Goal: Task Accomplishment & Management: Manage account settings

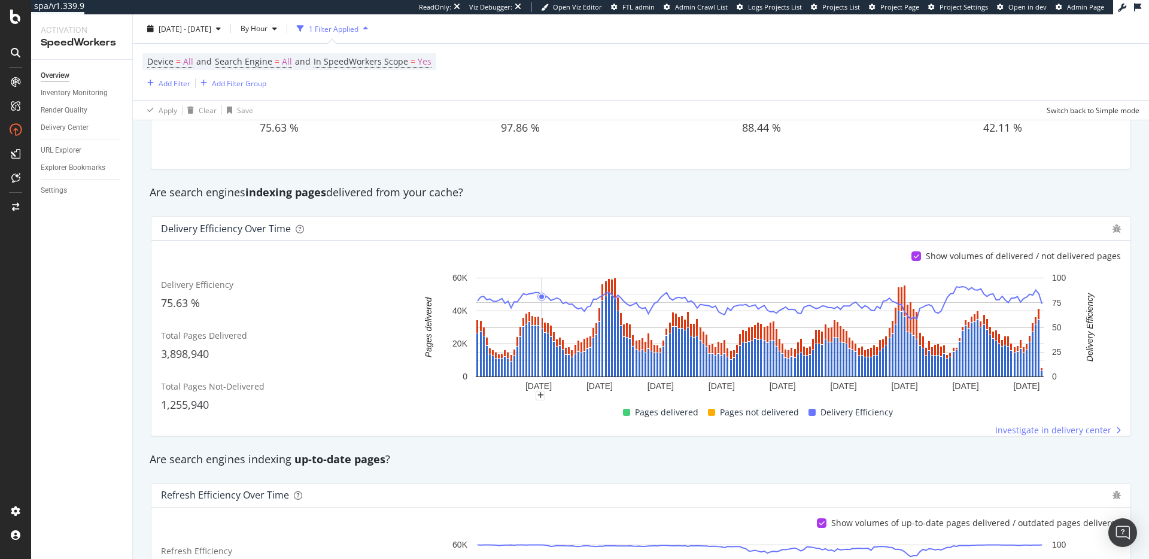
click at [607, 79] on div "Device = All and Search Engine = All and In SpeedWorkers Scope = Yes Add Filter…" at bounding box center [640, 72] width 997 height 56
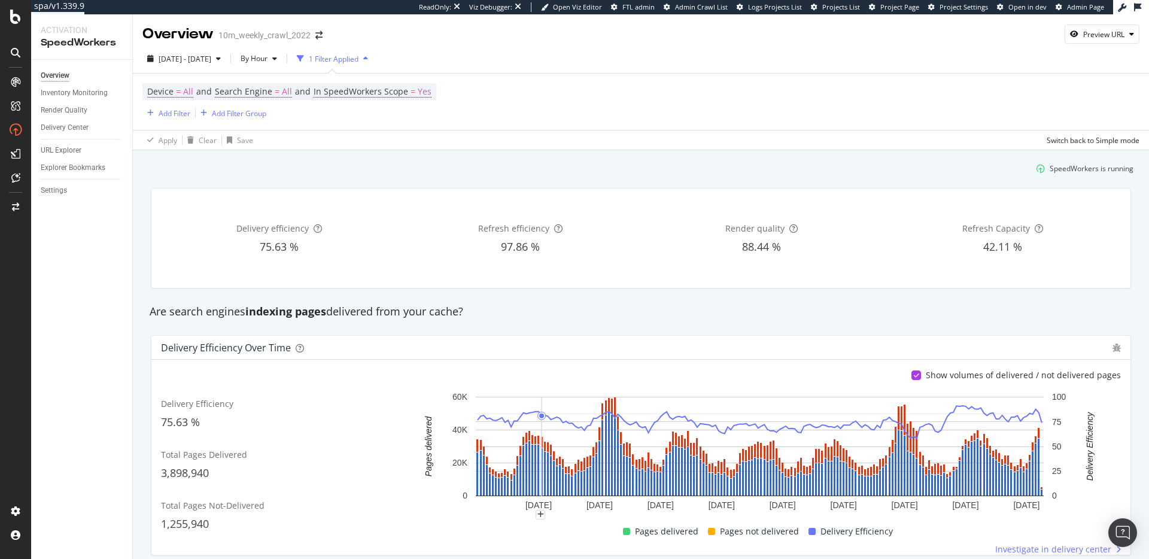
click at [544, 187] on div "Delivery efficiency 75.63 % Refresh efficiency 97.86 % Render quality 88.44 % R…" at bounding box center [641, 238] width 995 height 120
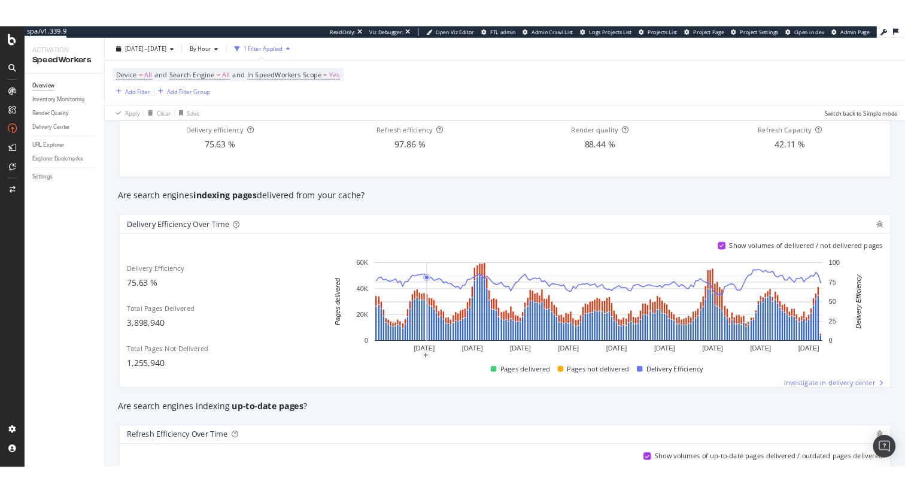
scroll to position [164, 0]
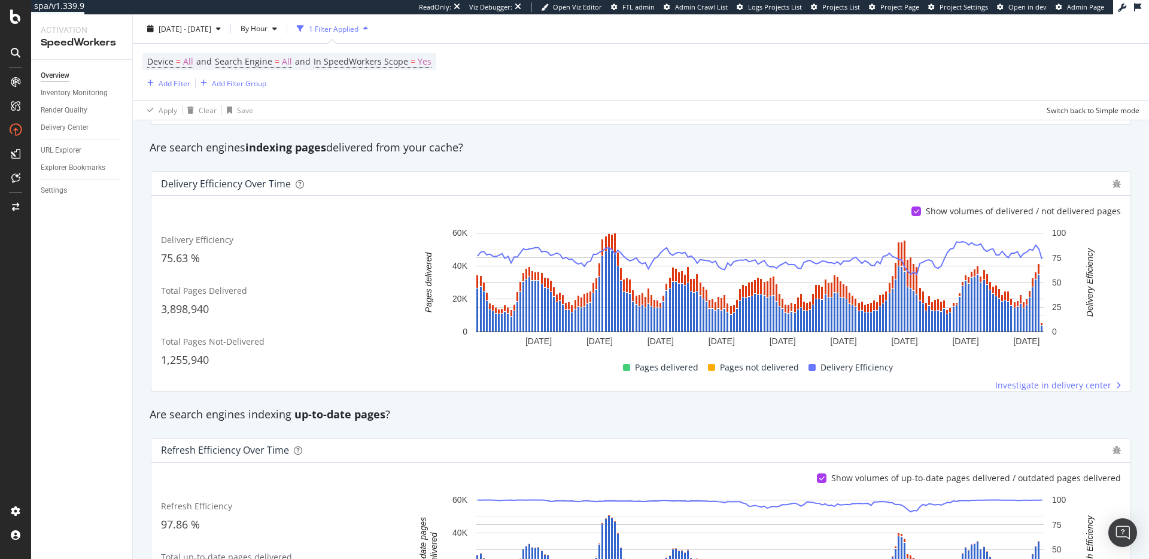
click at [648, 160] on div "Are search engines indexing pages delivered from your cache?" at bounding box center [641, 148] width 995 height 28
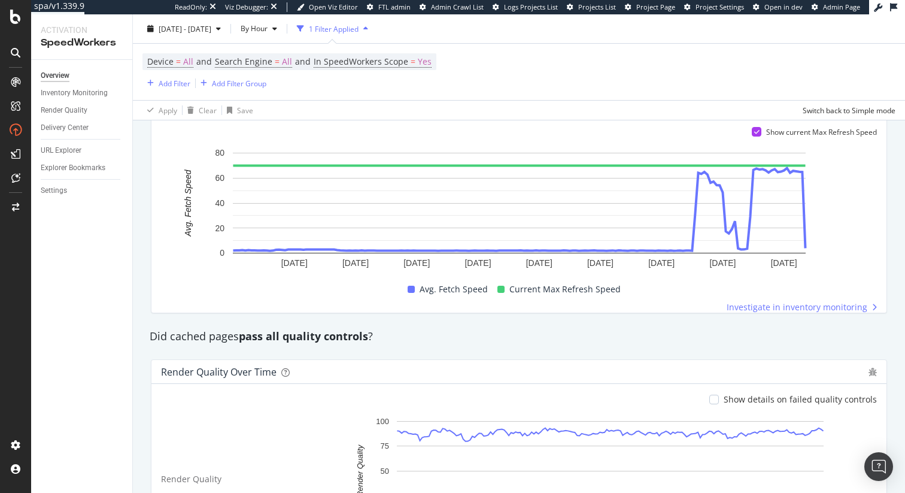
scroll to position [762, 0]
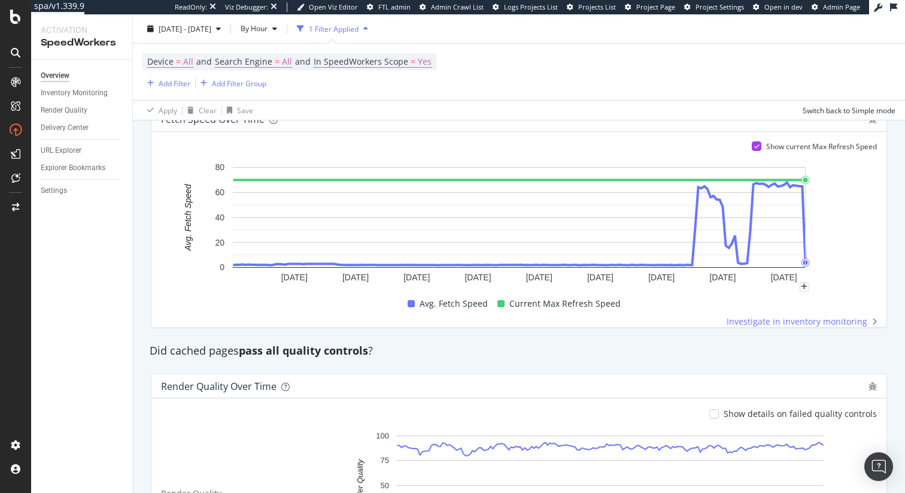
click at [848, 208] on rect "A chart." at bounding box center [519, 224] width 716 height 126
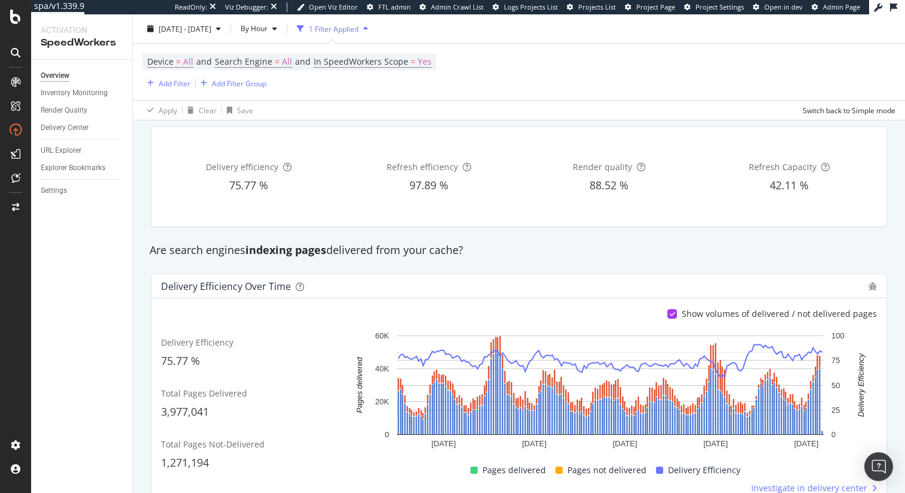
scroll to position [0, 0]
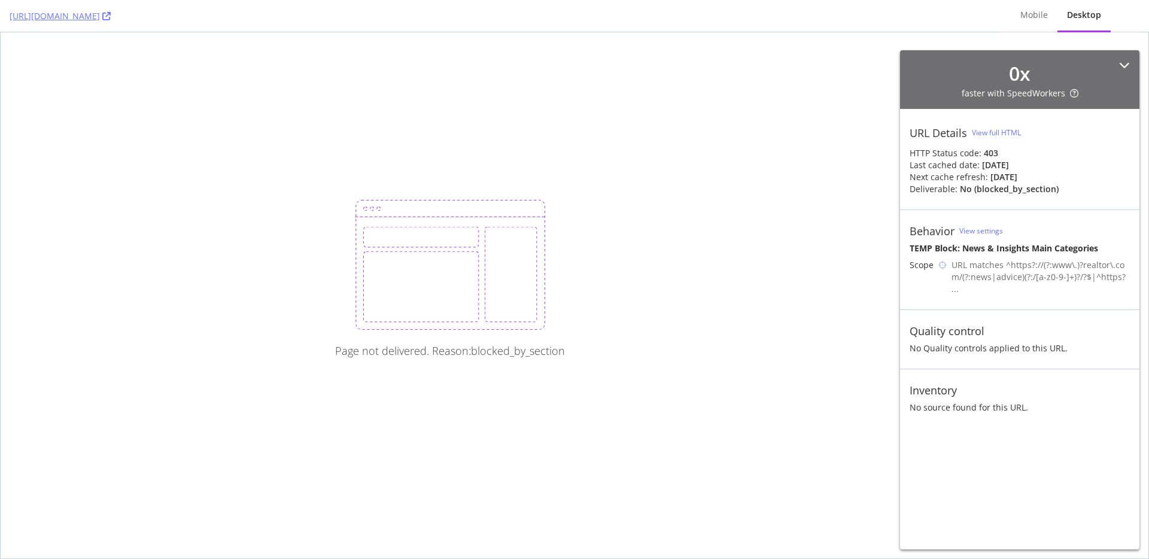
click at [736, 105] on div "Page not delivered. Reason: blocked_by_section" at bounding box center [575, 295] width 1148 height 526
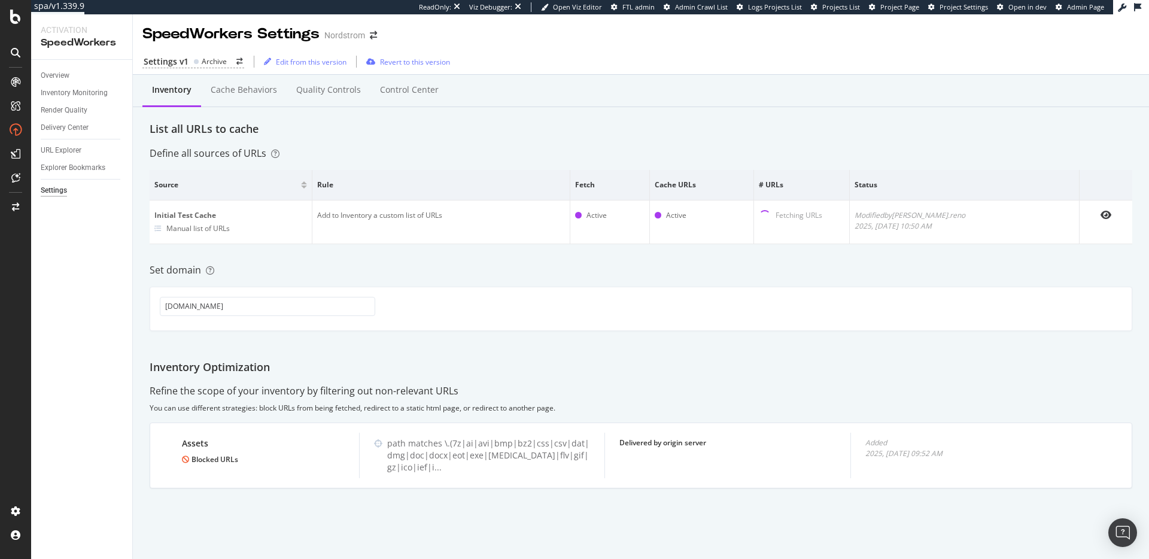
click at [406, 277] on div "Inventory Cache behaviors Quality Controls Control Center List all URLs to cach…" at bounding box center [641, 303] width 1016 height 456
click at [206, 57] on div "Archive" at bounding box center [214, 61] width 25 height 10
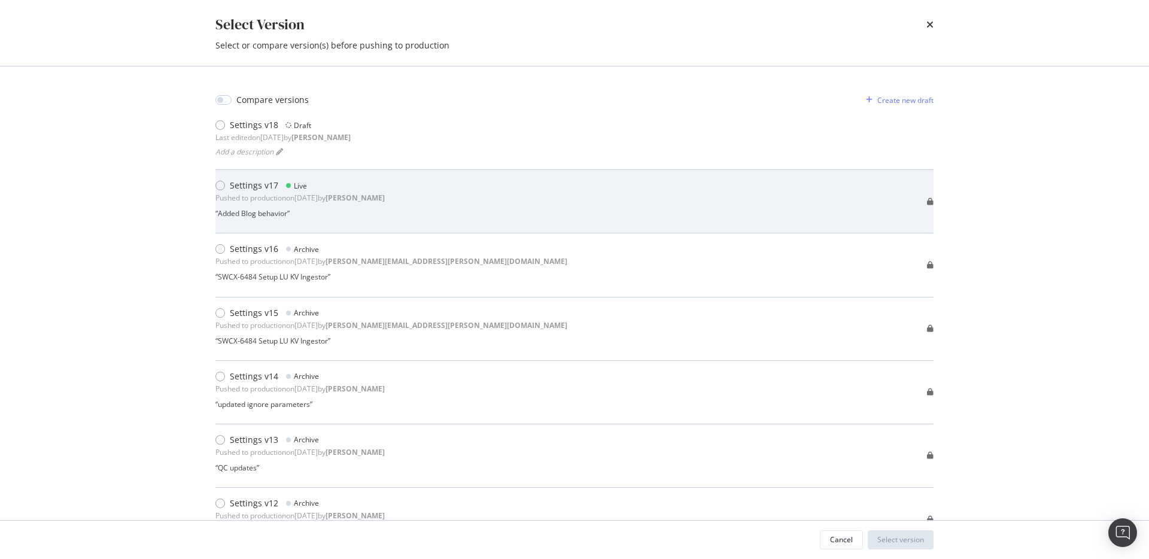
click at [377, 193] on b "connor" at bounding box center [355, 198] width 59 height 10
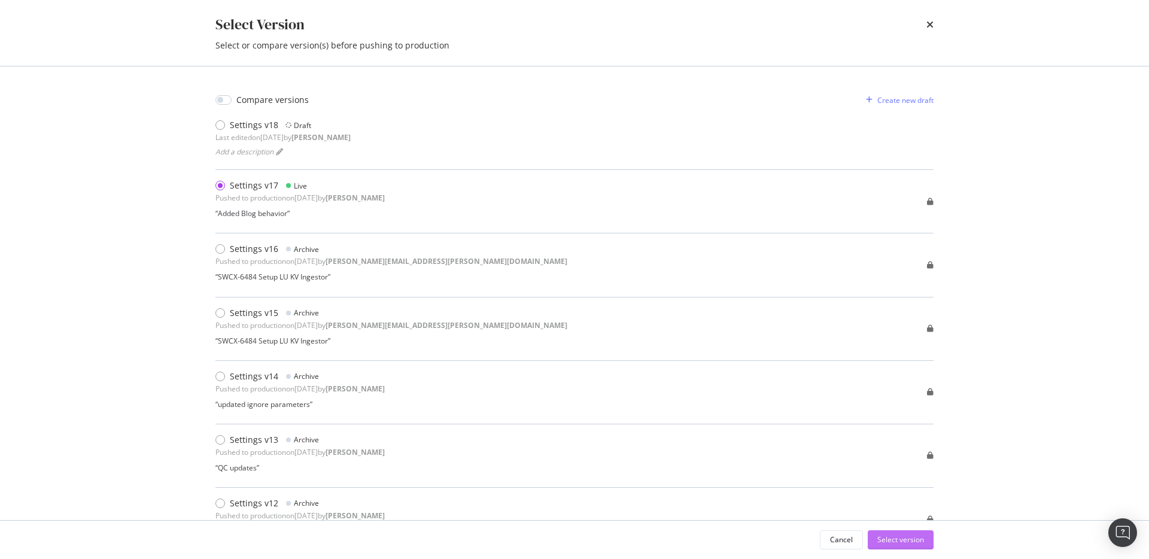
click at [893, 539] on div "Select version" at bounding box center [901, 540] width 47 height 10
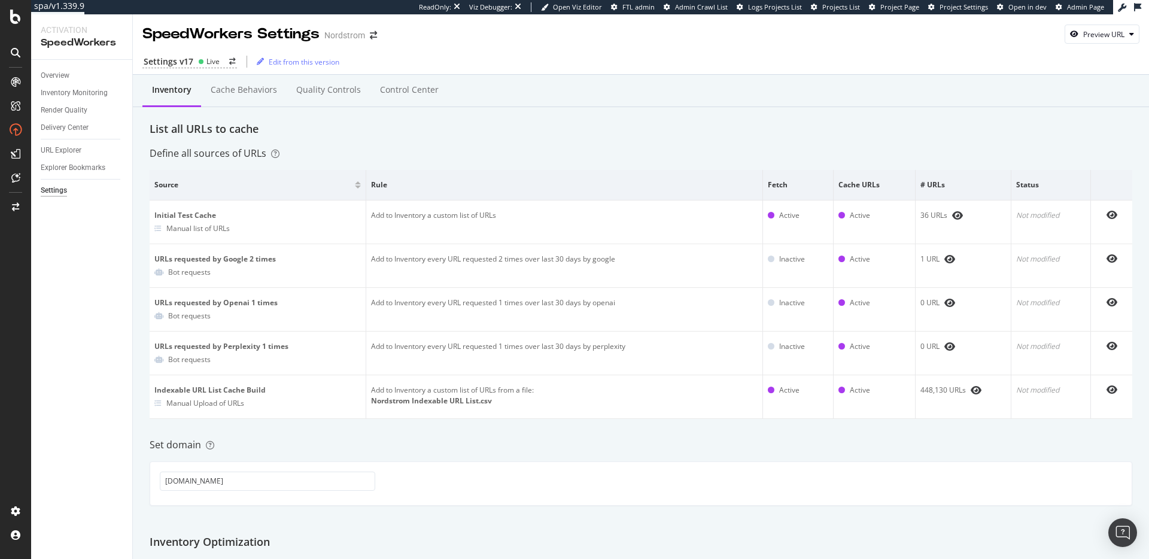
click at [445, 450] on div "Set domain" at bounding box center [641, 445] width 983 height 14
click at [430, 443] on div "Set domain" at bounding box center [641, 445] width 983 height 14
click at [442, 438] on div "Set domain" at bounding box center [641, 445] width 983 height 14
click at [444, 438] on div "Set domain" at bounding box center [641, 445] width 983 height 14
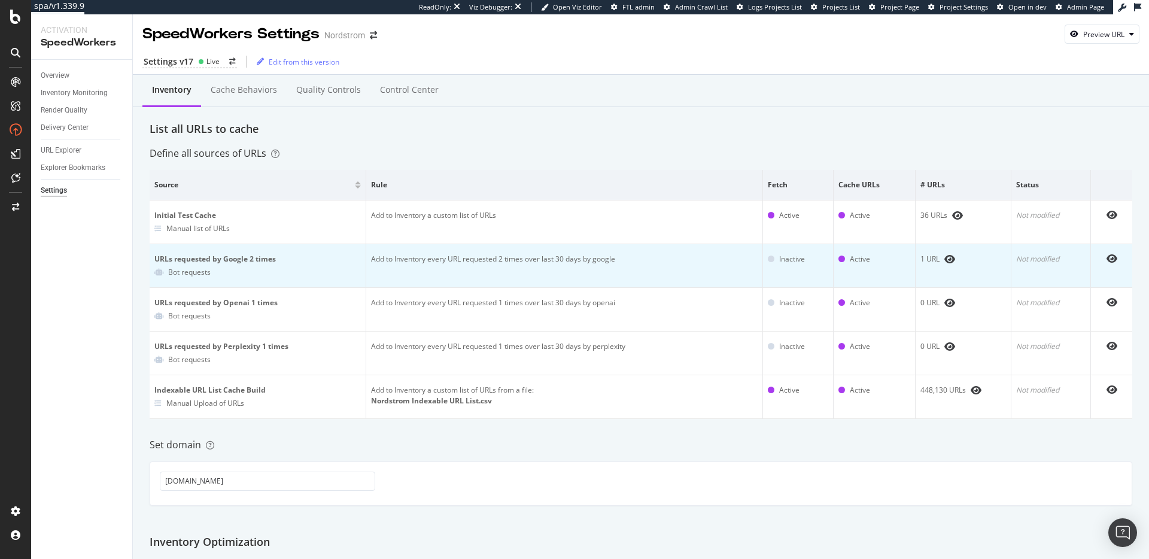
click at [249, 261] on div "URLs requested by Google 2 times" at bounding box center [257, 259] width 207 height 11
click at [257, 260] on div "URLs requested by Google 2 times" at bounding box center [257, 259] width 207 height 11
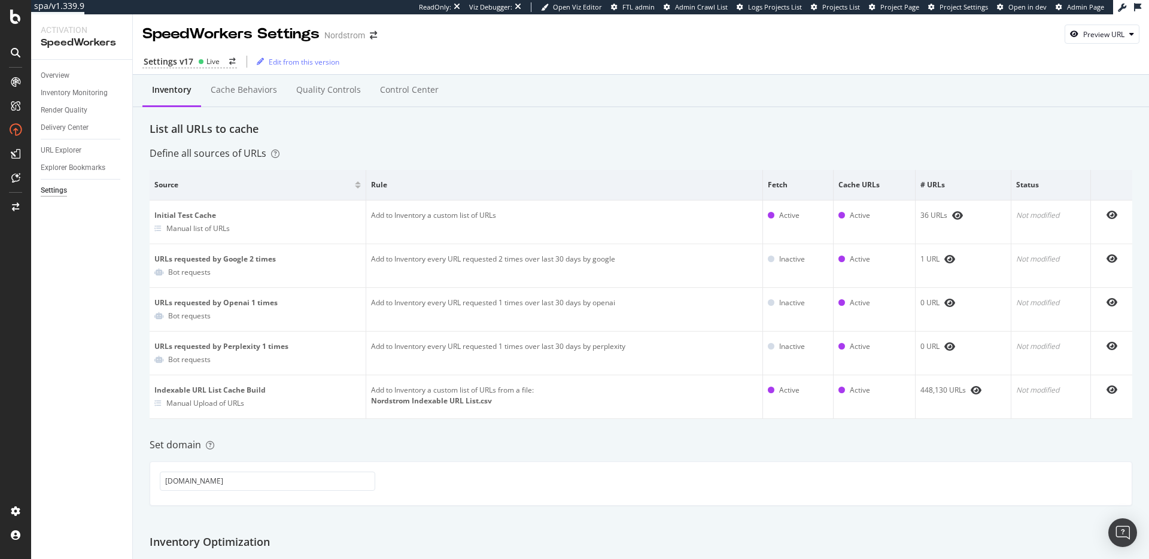
click at [487, 460] on div "Inventory Cache behaviors Quality Controls Control Center List all URLs to cach…" at bounding box center [641, 535] width 1016 height 920
click at [465, 132] on div "List all URLs to cache" at bounding box center [641, 130] width 983 height 16
click at [192, 58] on div "Settings v17" at bounding box center [169, 62] width 50 height 12
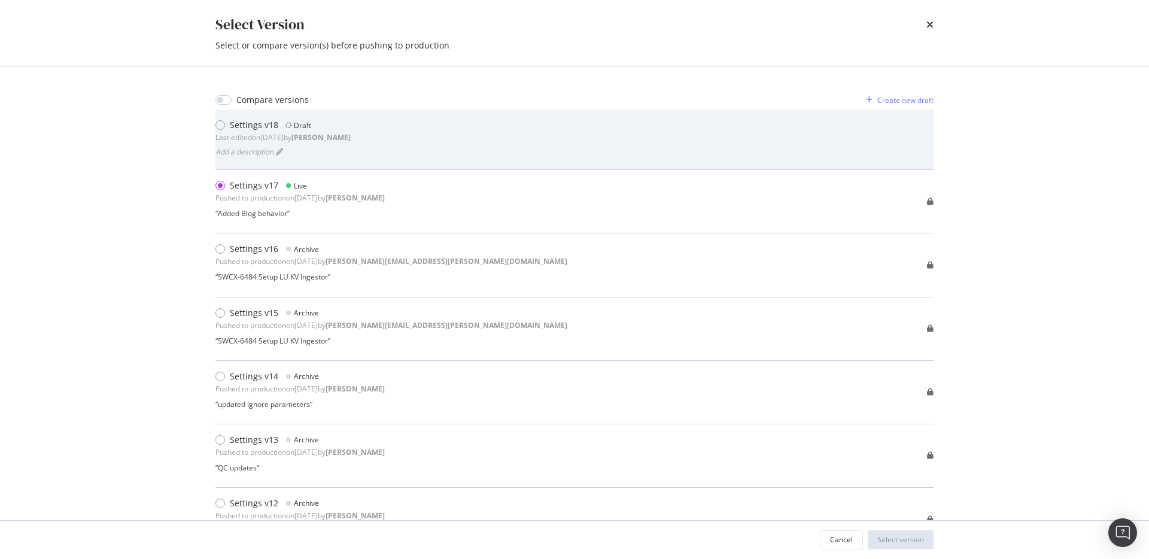
click at [438, 139] on div "Settings v18 Draft Last edited on 2025 Oct 15th by connor Add a description" at bounding box center [574, 139] width 718 height 41
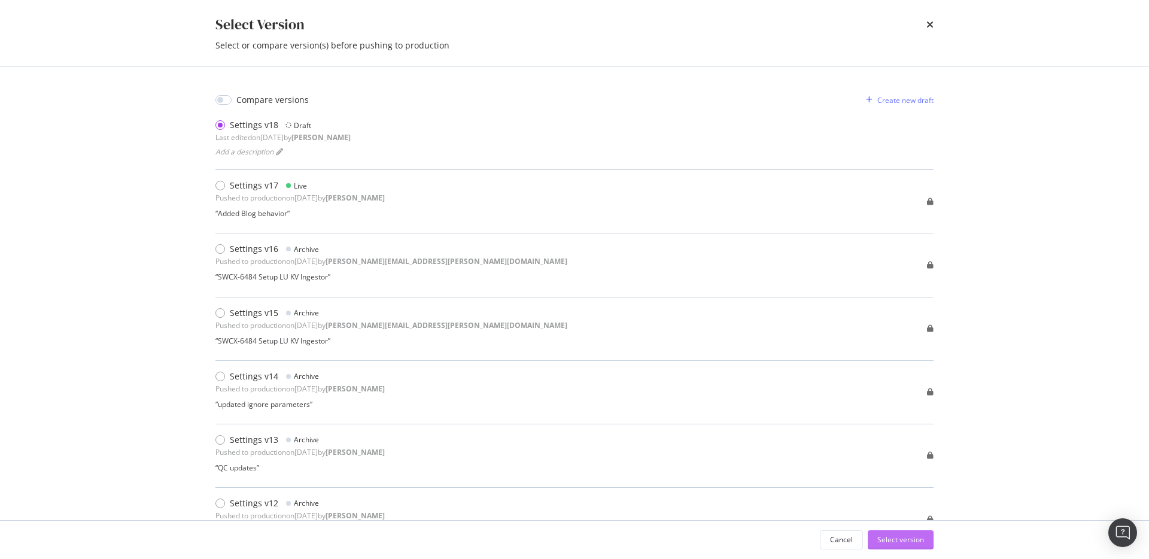
click at [899, 541] on div "Select version" at bounding box center [901, 540] width 47 height 10
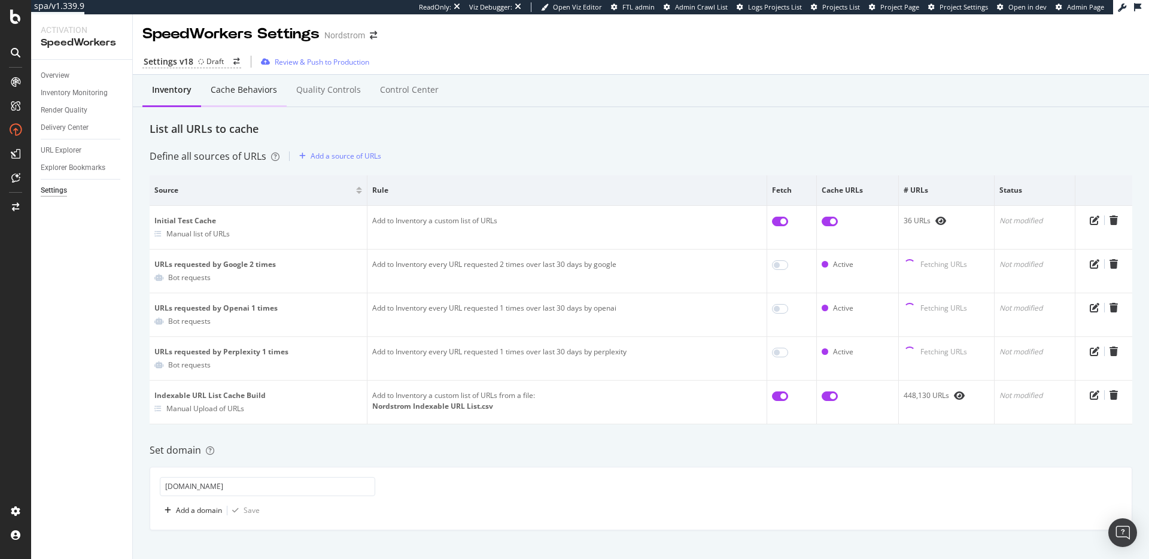
click at [239, 89] on div "Cache behaviors" at bounding box center [244, 90] width 66 height 12
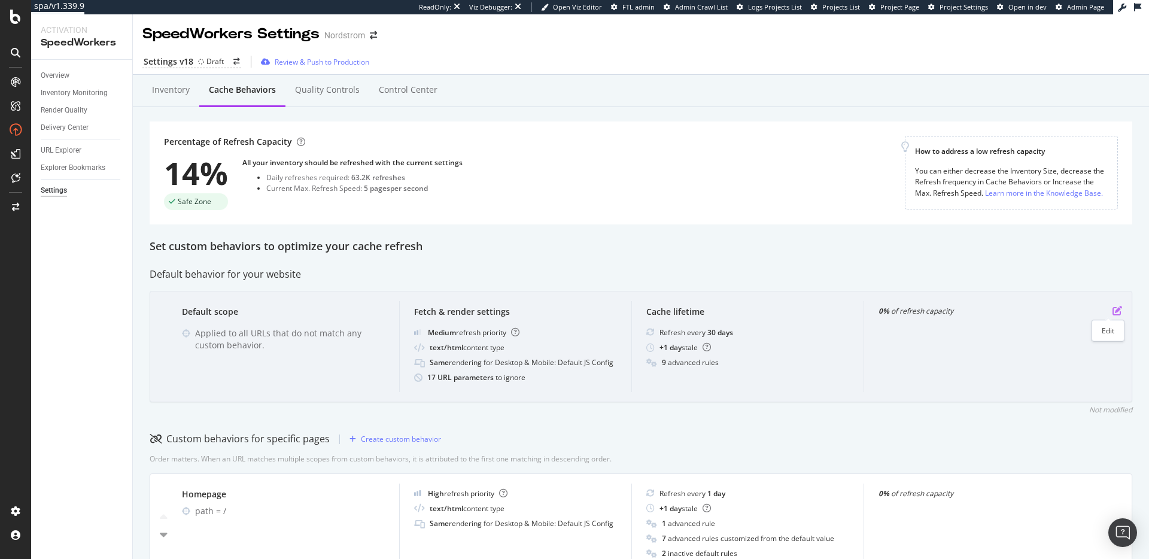
click at [1113, 309] on icon "pen-to-square" at bounding box center [1118, 311] width 10 height 10
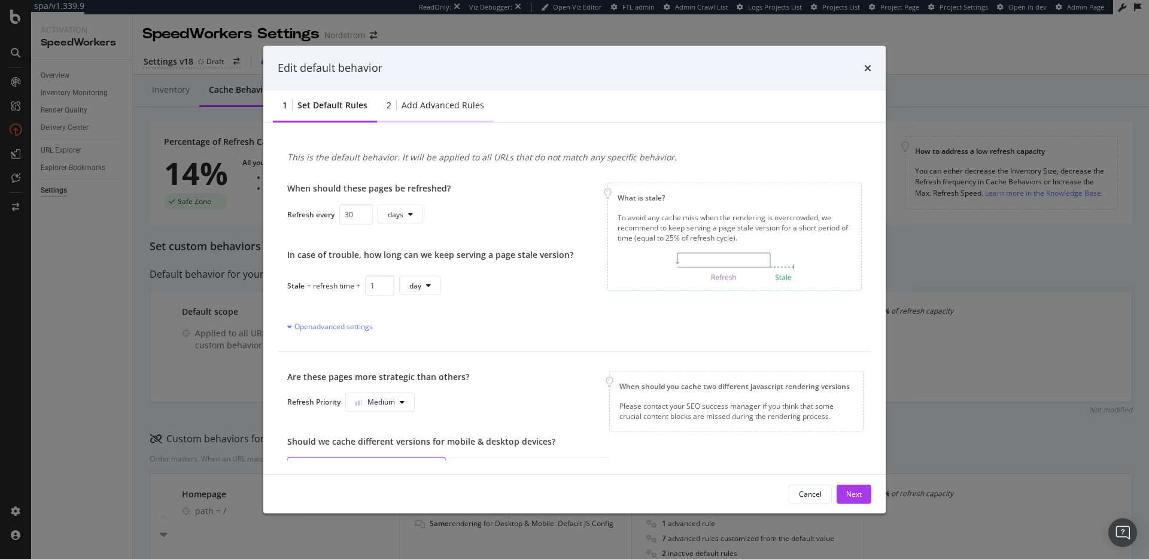
click at [463, 106] on div "Add advanced rules" at bounding box center [443, 105] width 83 height 12
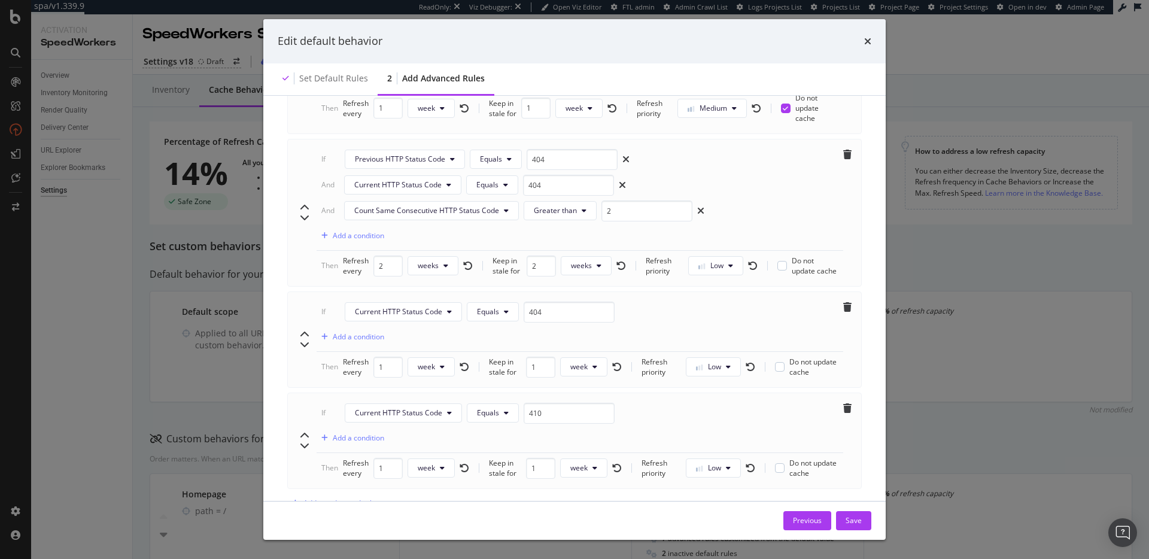
scroll to position [890, 0]
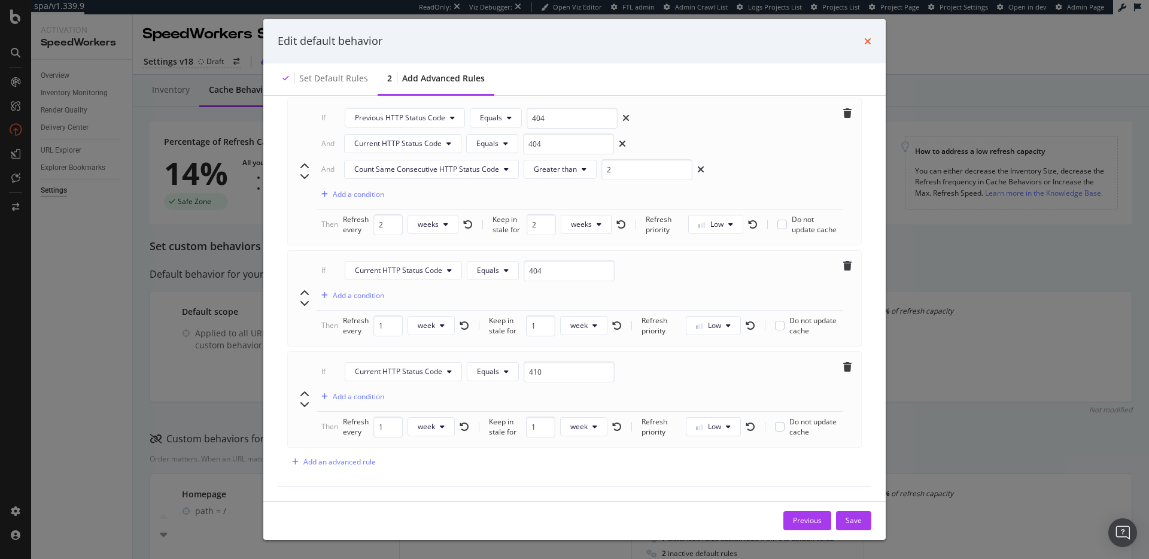
click at [870, 44] on icon "times" at bounding box center [867, 42] width 7 height 10
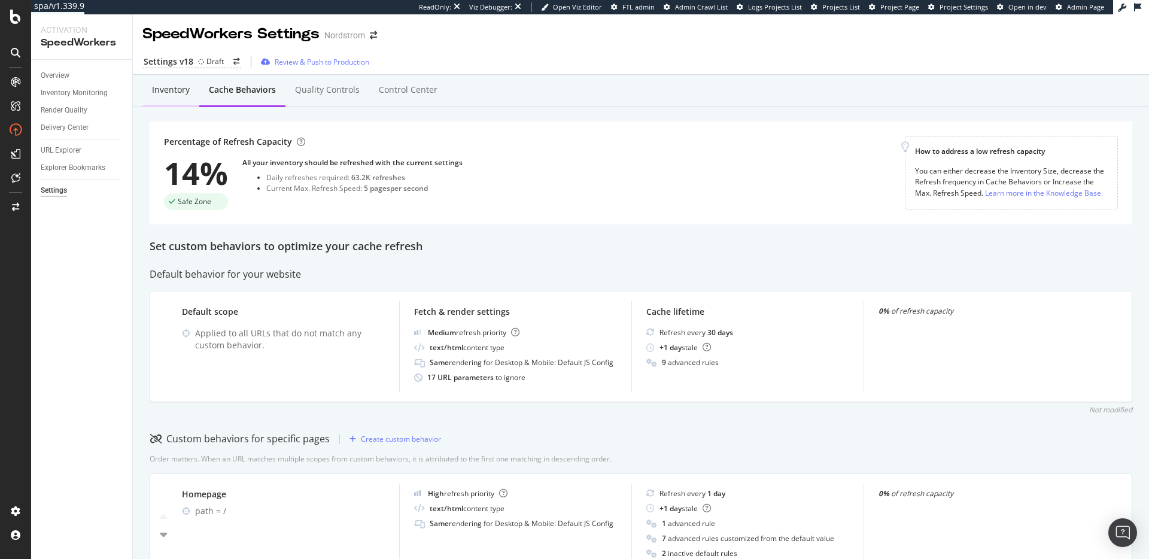
click at [185, 86] on div "Inventory" at bounding box center [171, 90] width 38 height 12
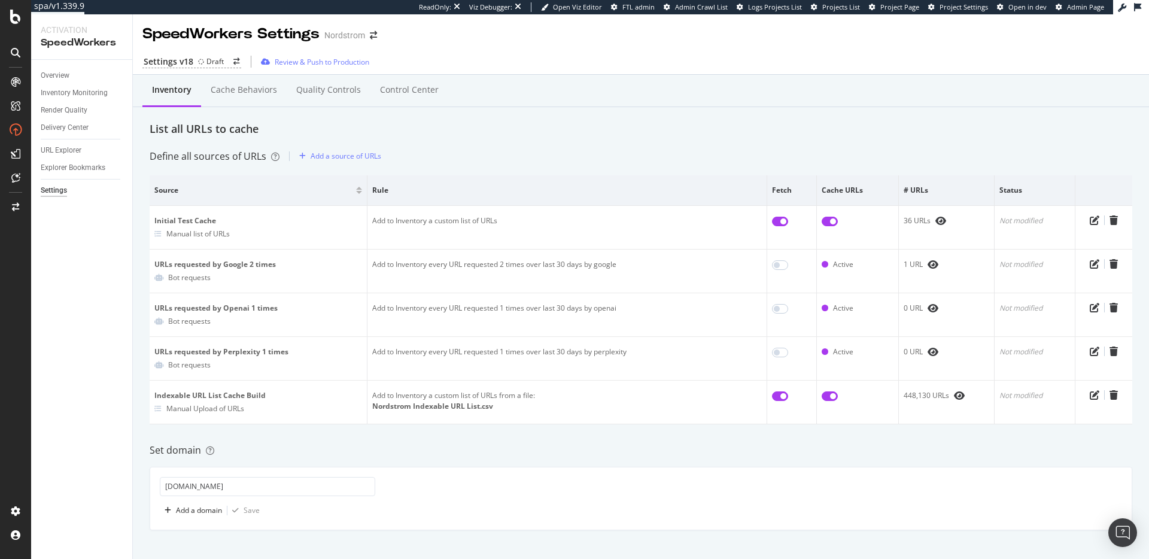
click at [531, 165] on div "Define all sources of URLs Add a source of URLs" at bounding box center [641, 156] width 983 height 19
click at [548, 150] on div "Define all sources of URLs Add a source of URLs" at bounding box center [641, 156] width 983 height 19
click at [557, 153] on div "Define all sources of URLs Add a source of URLs" at bounding box center [641, 156] width 983 height 19
click at [520, 147] on div "Define all sources of URLs Add a source of URLs" at bounding box center [641, 156] width 983 height 19
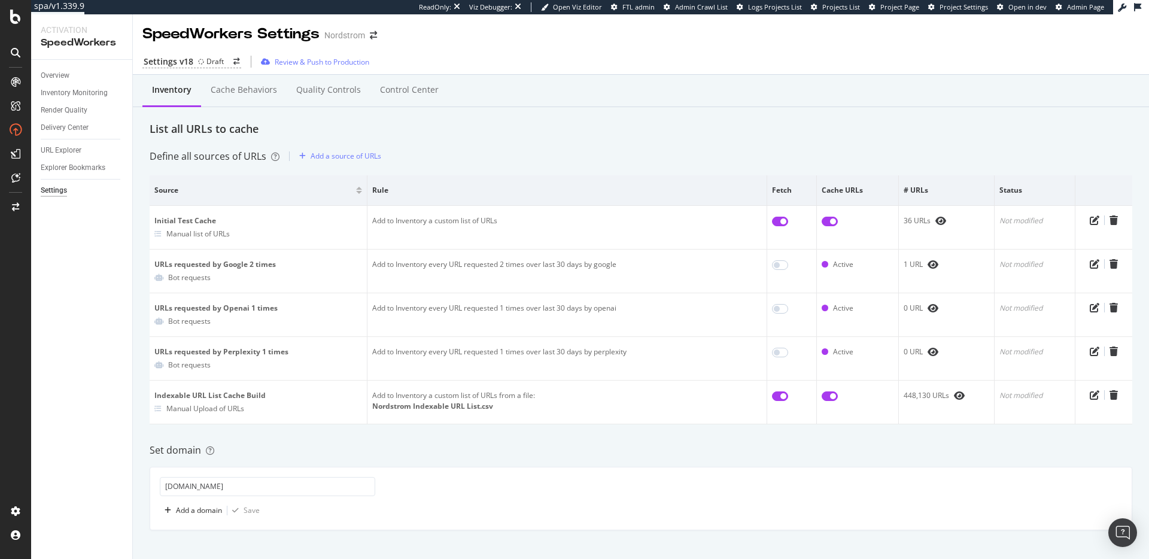
click at [223, 159] on div "Define all sources of URLs" at bounding box center [215, 157] width 130 height 14
click at [199, 157] on div "Define all sources of URLs" at bounding box center [215, 157] width 130 height 14
click at [187, 128] on div "List all URLs to cache" at bounding box center [641, 130] width 983 height 16
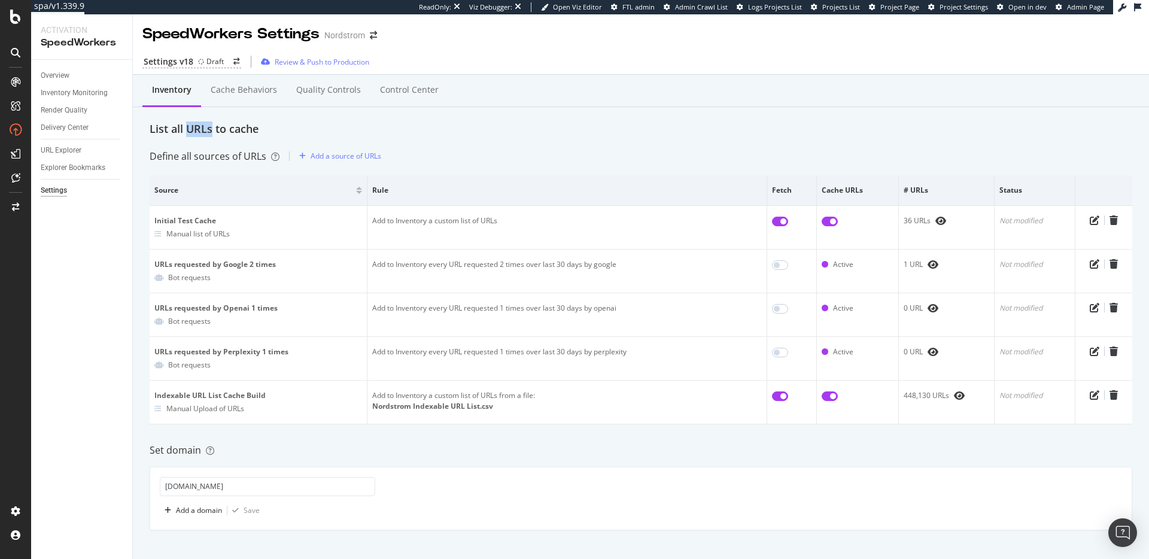
click at [187, 128] on div "List all URLs to cache" at bounding box center [641, 130] width 983 height 16
click at [221, 127] on div "List all URLs to cache" at bounding box center [641, 130] width 983 height 16
click at [63, 153] on div "URL Explorer" at bounding box center [61, 150] width 41 height 13
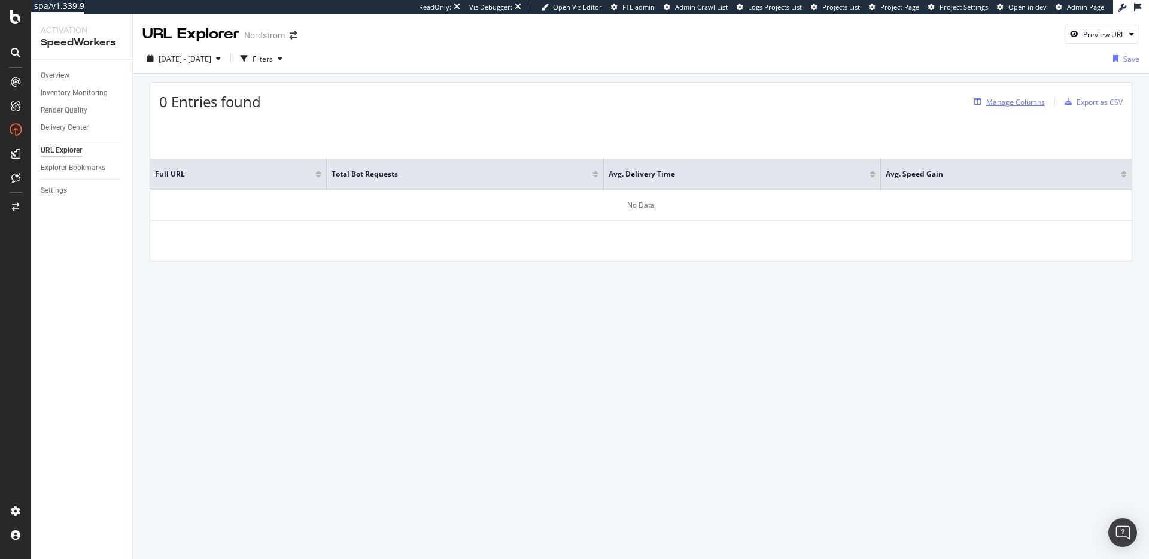
click at [1025, 102] on div "Manage Columns" at bounding box center [1016, 102] width 59 height 10
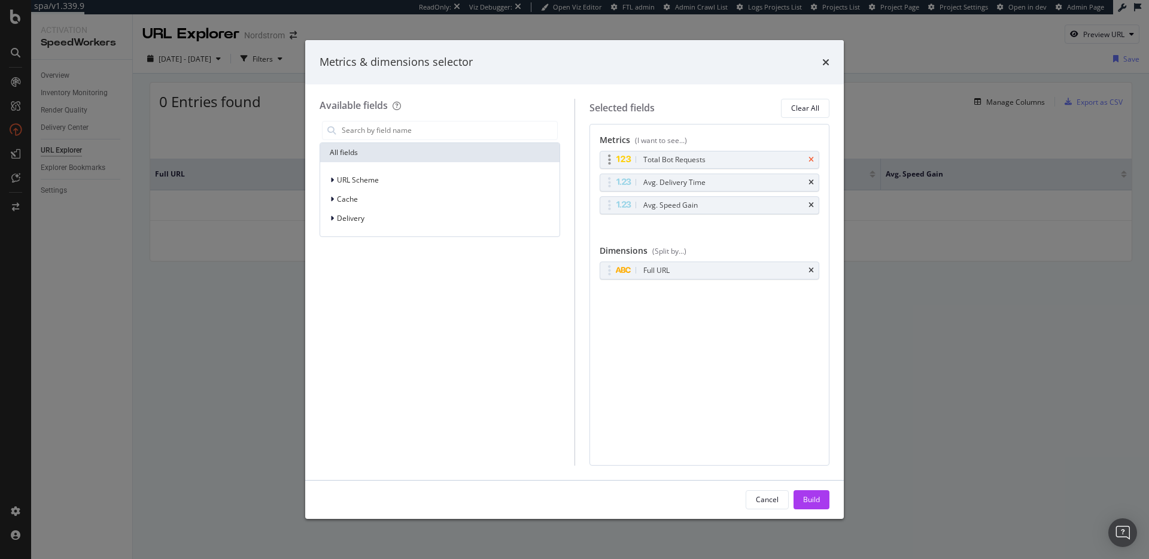
click at [812, 157] on icon "times" at bounding box center [811, 159] width 5 height 7
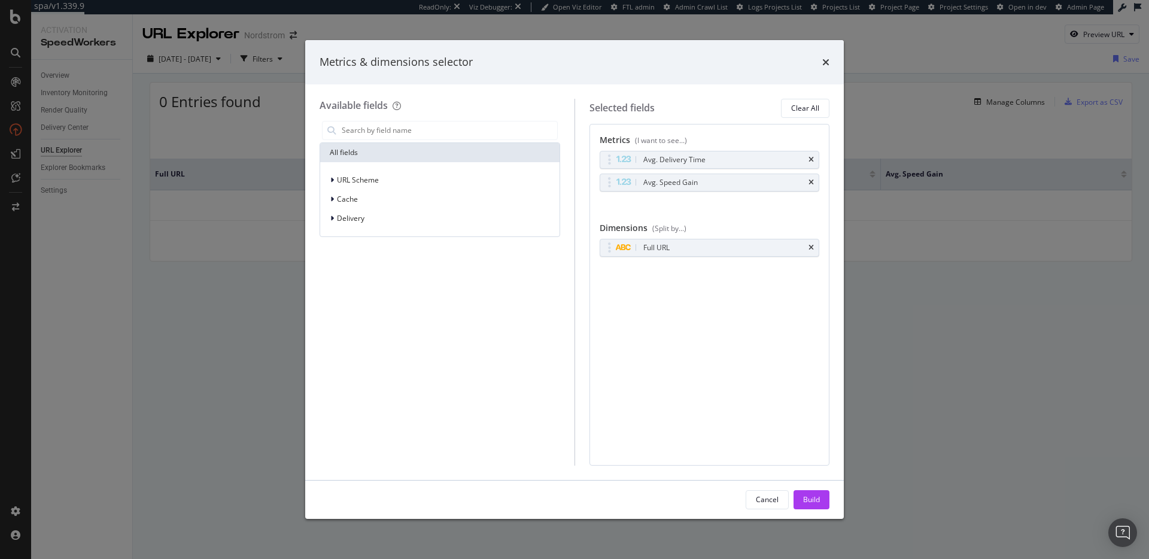
click at [812, 157] on icon "times" at bounding box center [811, 159] width 5 height 7
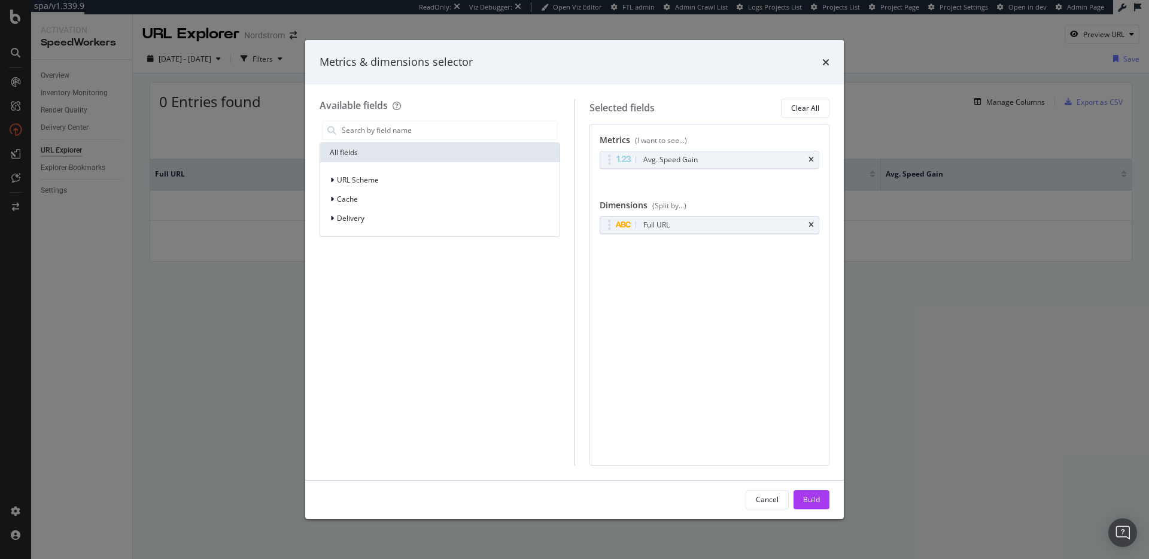
click at [812, 157] on icon "times" at bounding box center [811, 159] width 5 height 7
click at [817, 504] on div "Build" at bounding box center [811, 499] width 17 height 10
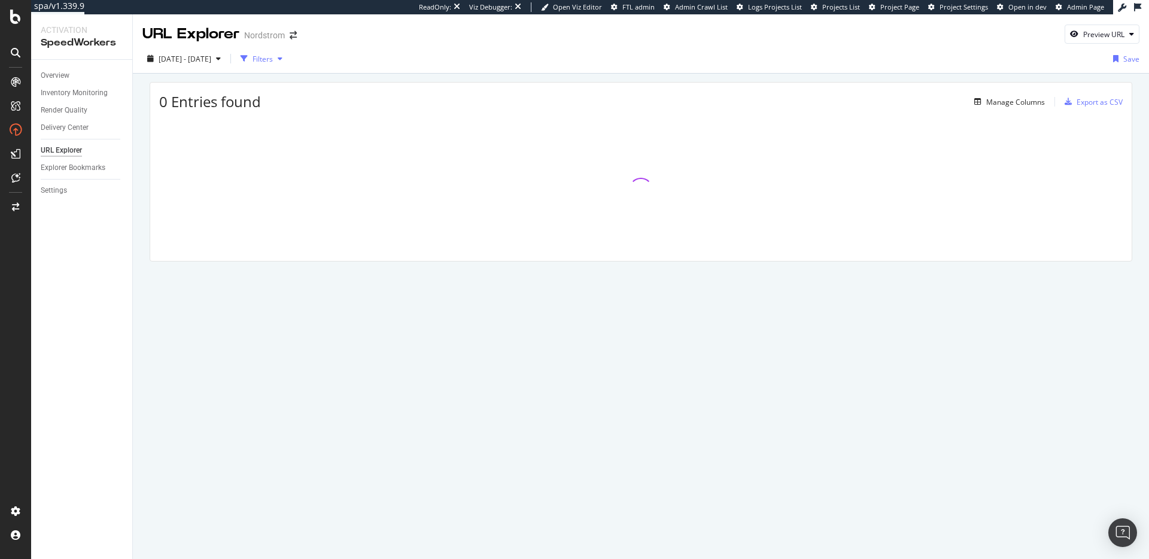
click at [273, 58] on div "Filters" at bounding box center [263, 59] width 20 height 10
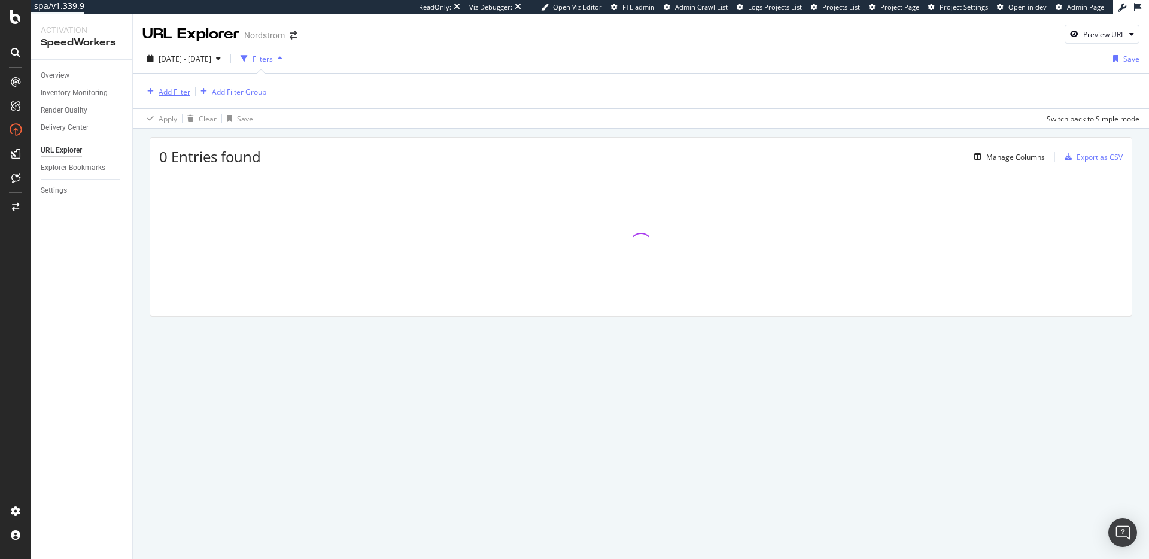
click at [178, 87] on div "Add Filter" at bounding box center [175, 92] width 32 height 10
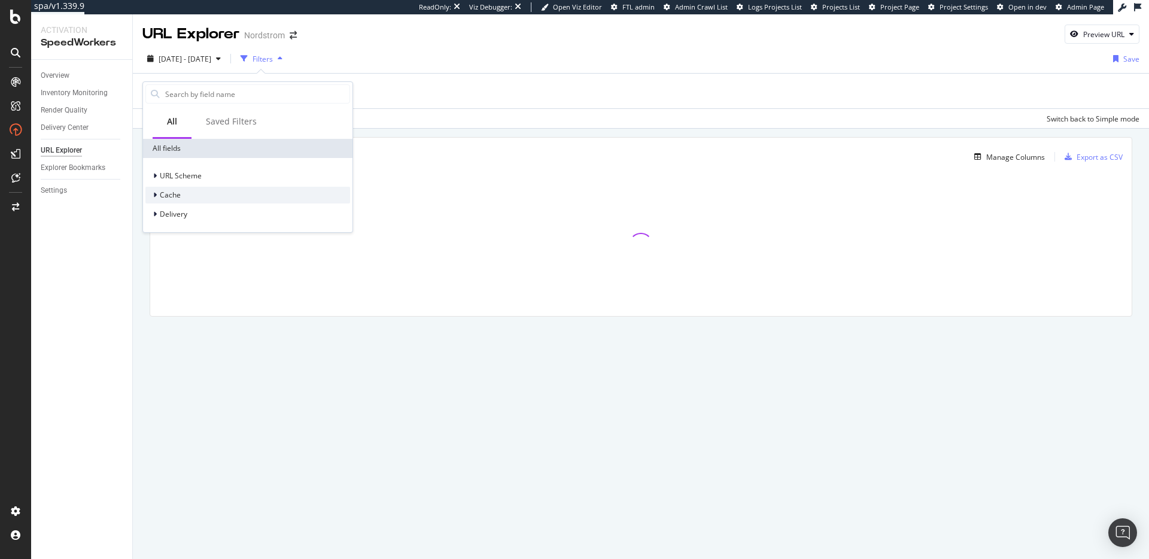
click at [195, 194] on div "Cache" at bounding box center [247, 195] width 205 height 17
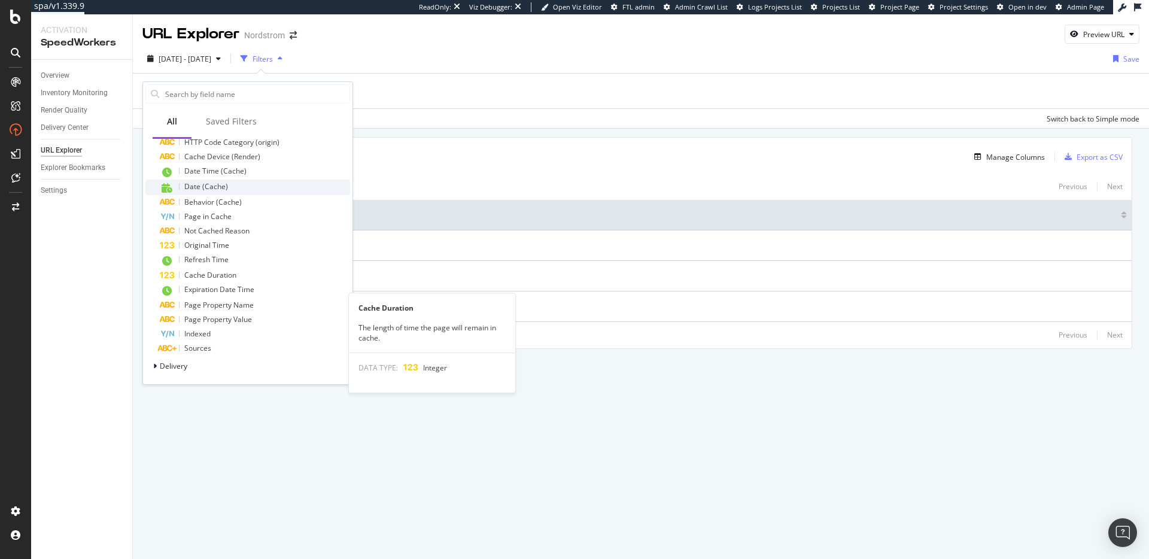
scroll to position [91, 0]
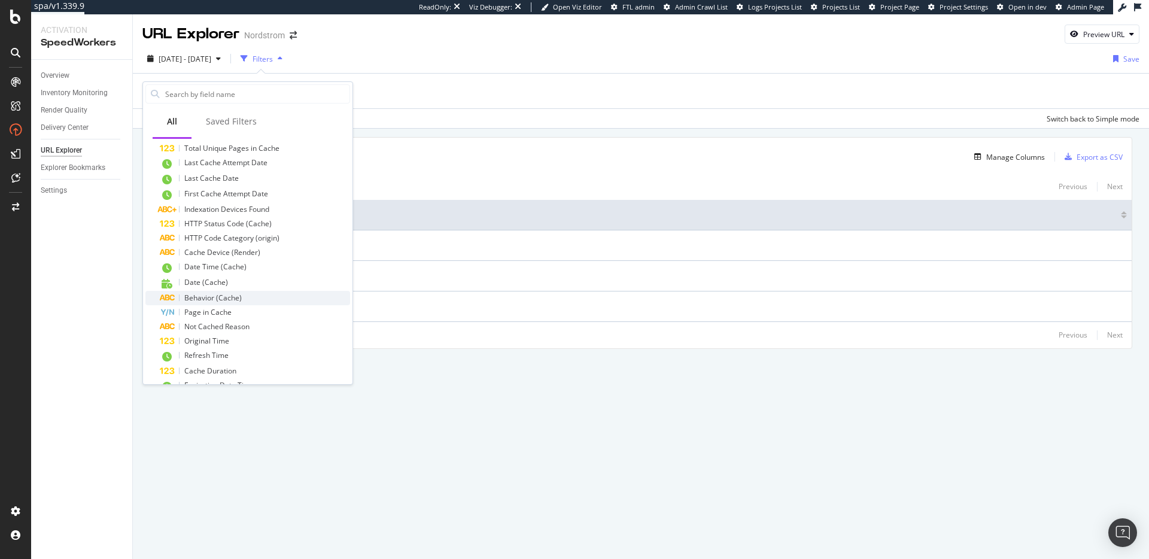
click at [243, 298] on div "Behavior (Cache)" at bounding box center [255, 298] width 190 height 14
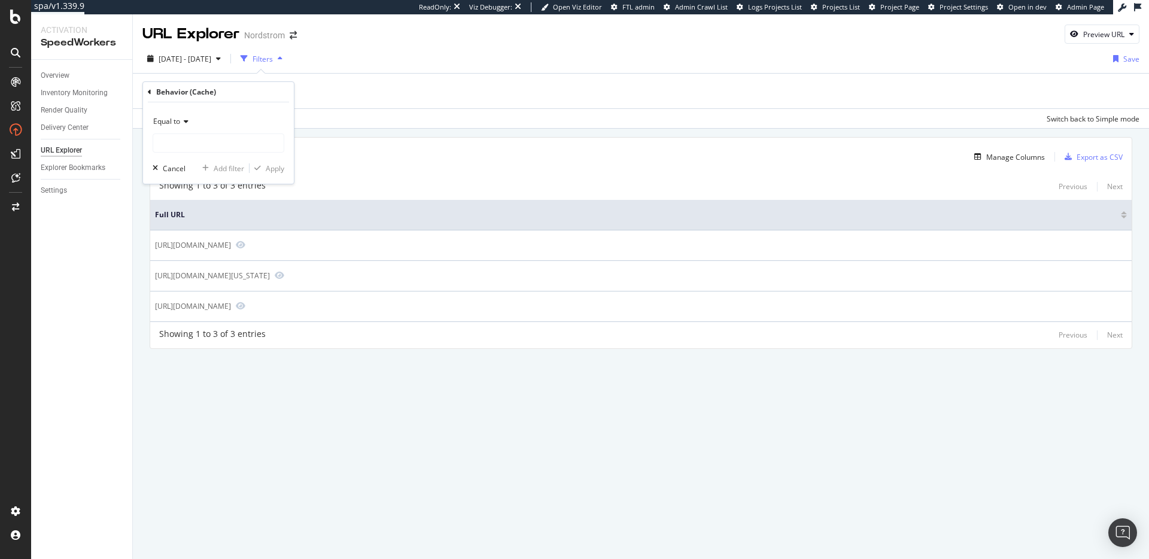
click at [386, 162] on div "3 Entries found Manage Columns Export as CSV" at bounding box center [641, 152] width 982 height 29
click at [386, 171] on div "3 Entries found Manage Columns Export as CSV Showing 1 to 3 of 3 entries Previo…" at bounding box center [641, 243] width 983 height 211
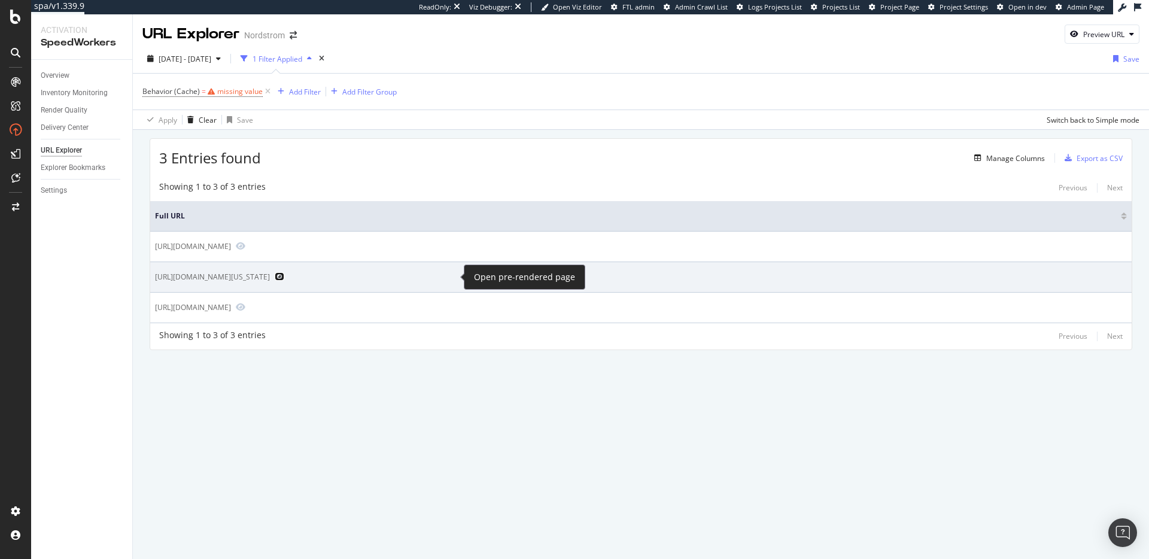
click at [284, 276] on icon "Preview https://www.nordstrom.com/s/birkenstock-arizona-big-buckle-sandal-women…" at bounding box center [280, 276] width 10 height 8
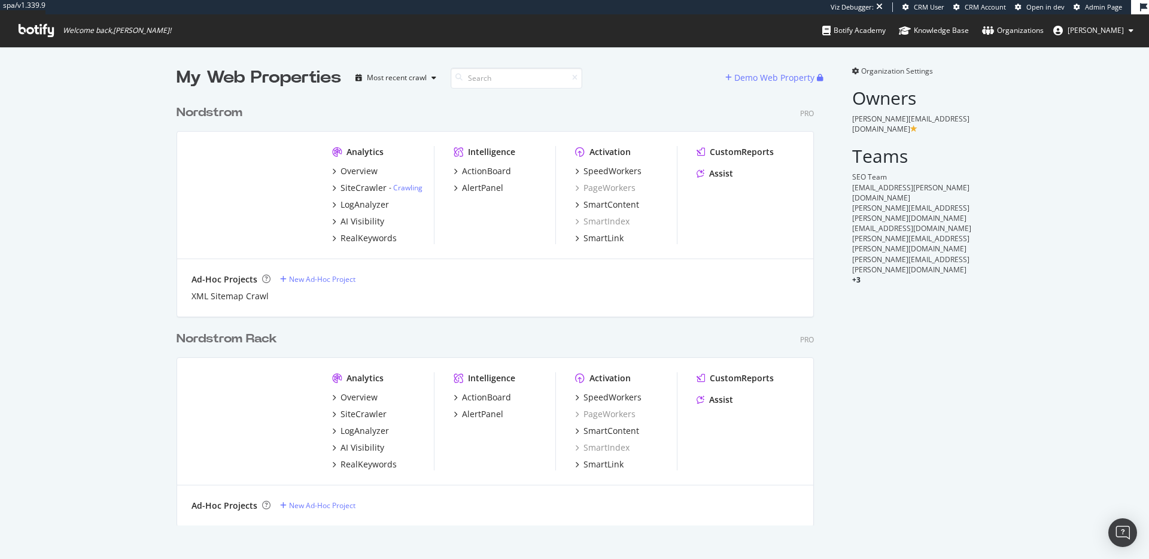
scroll to position [427, 638]
click at [624, 397] on div "SpeedWorkers" at bounding box center [613, 397] width 58 height 12
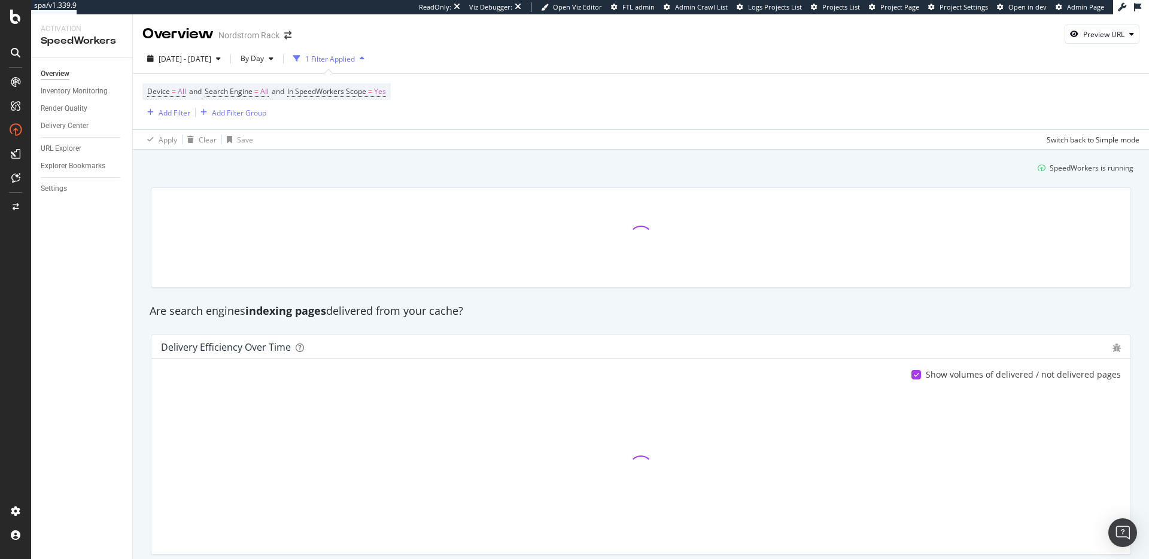
click at [257, 316] on strong "indexing pages" at bounding box center [285, 310] width 81 height 14
click at [54, 147] on div "URL Explorer" at bounding box center [61, 148] width 41 height 13
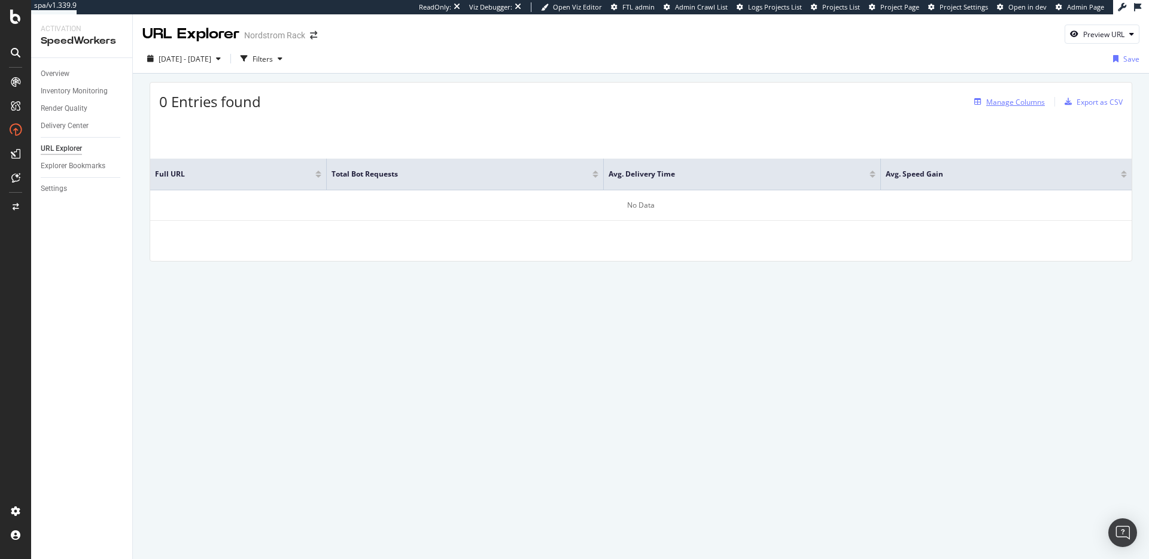
click at [1006, 105] on div "Manage Columns" at bounding box center [1016, 102] width 59 height 10
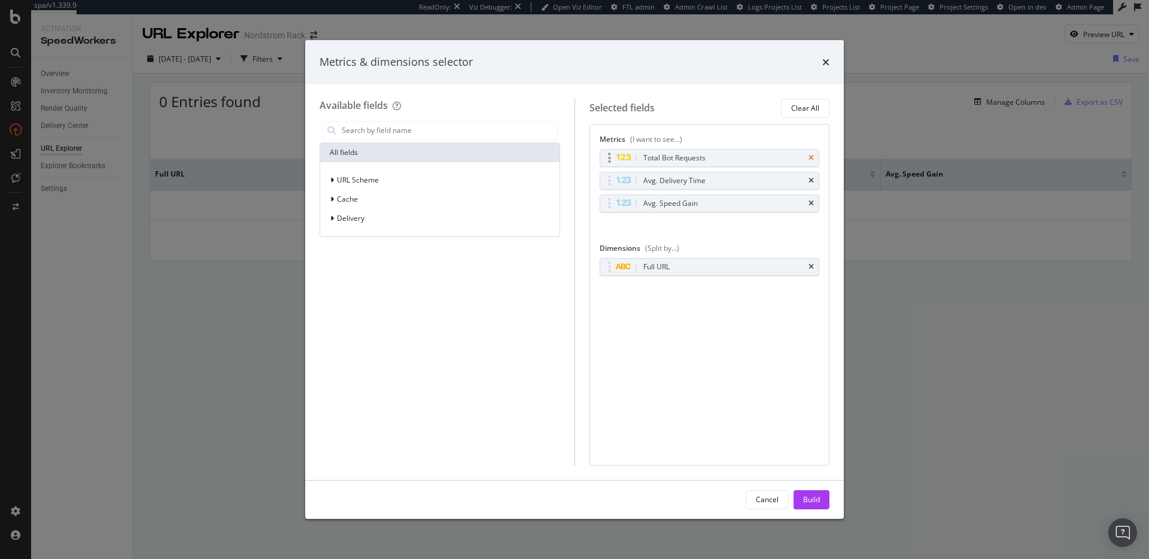
click at [812, 157] on icon "times" at bounding box center [811, 157] width 5 height 7
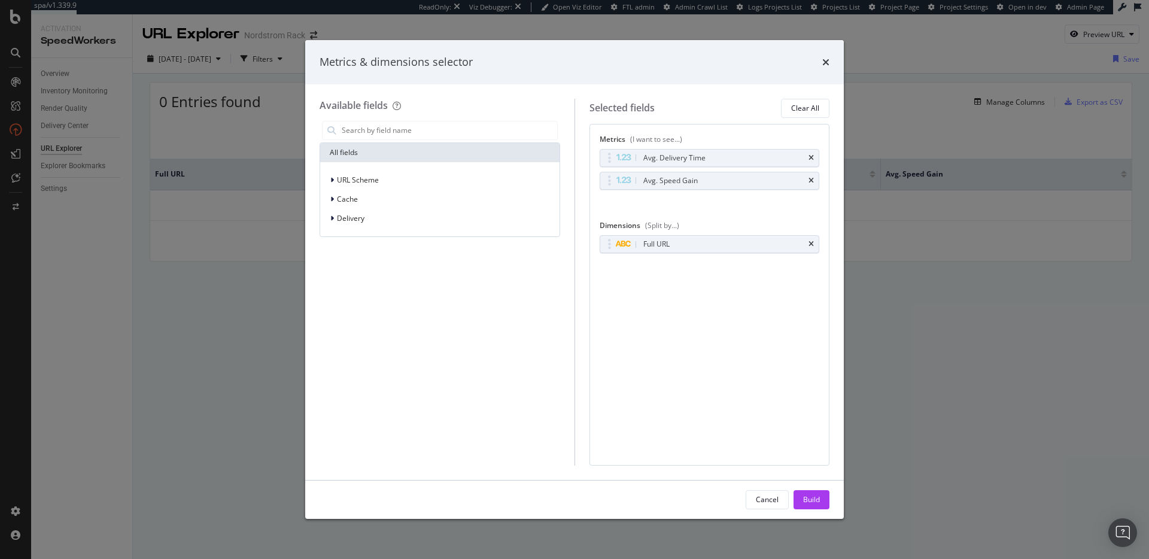
click at [812, 157] on icon "times" at bounding box center [811, 157] width 5 height 7
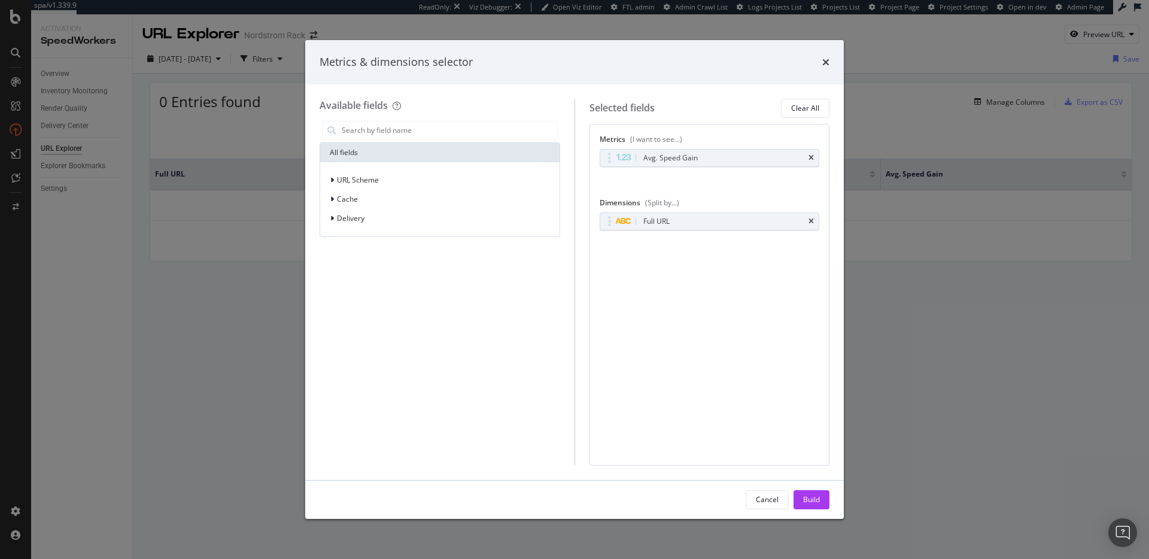
click at [812, 157] on icon "times" at bounding box center [811, 157] width 5 height 7
click at [811, 498] on div "Build" at bounding box center [811, 499] width 17 height 10
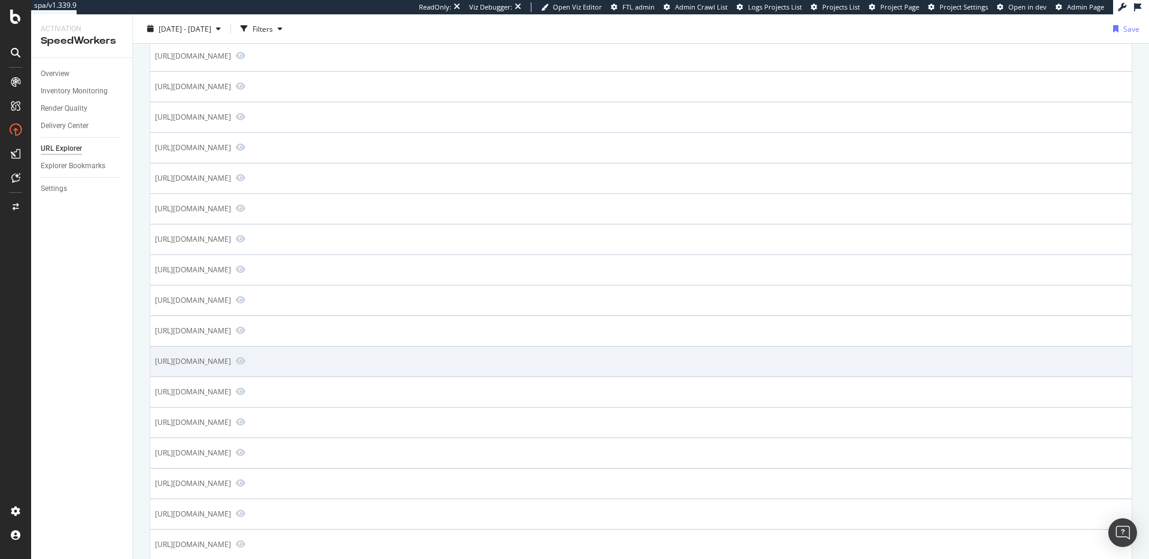
scroll to position [422, 0]
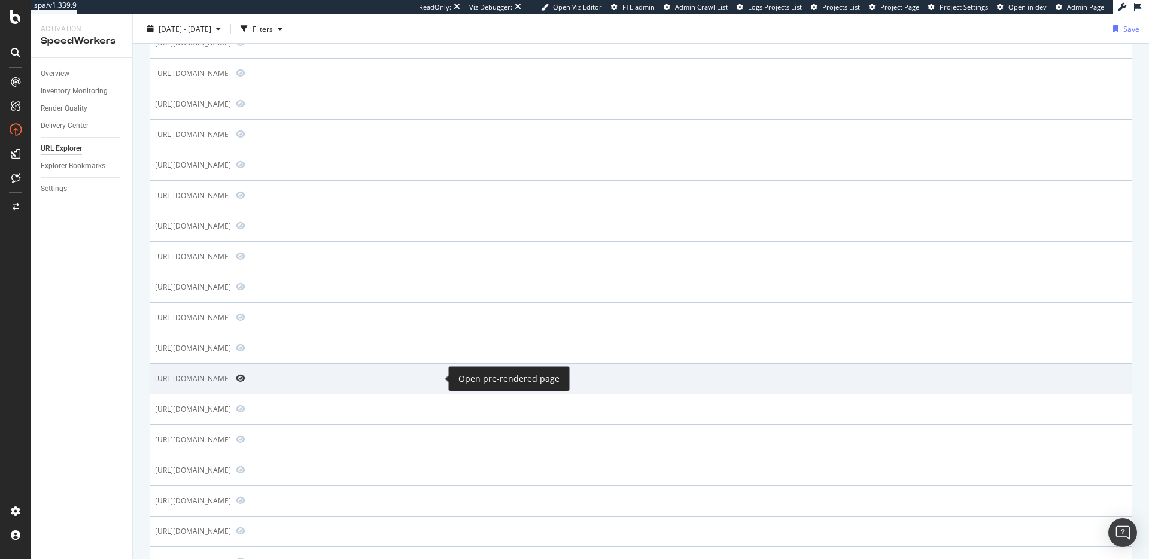
click at [245, 378] on icon "Preview https://www.nordstromrack.com/s/ugg-classic-slipper-women/6041029?color…" at bounding box center [241, 378] width 10 height 8
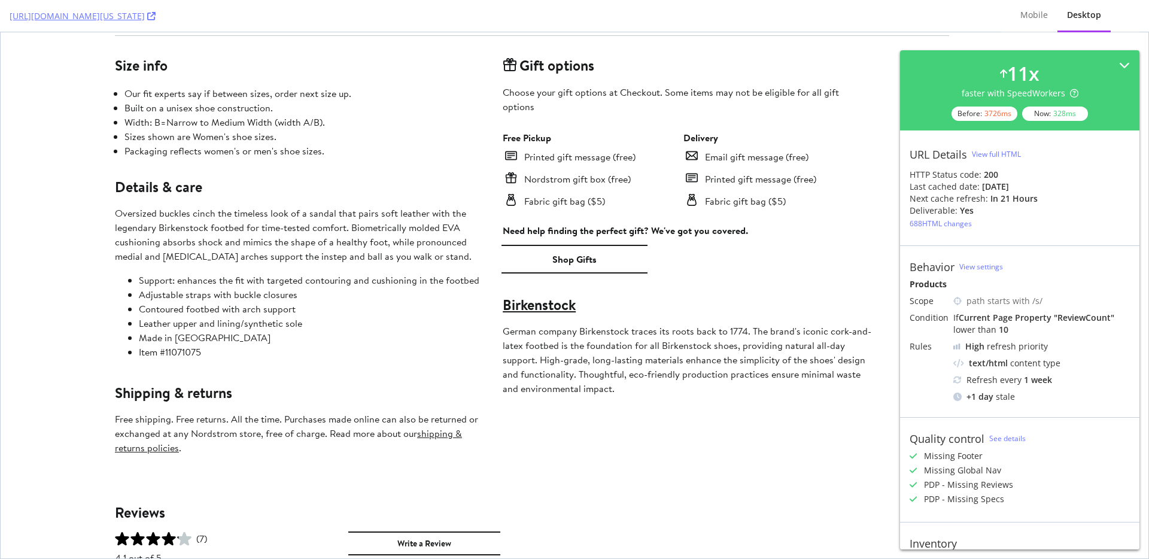
scroll to position [1103, 0]
